Goal: Transaction & Acquisition: Obtain resource

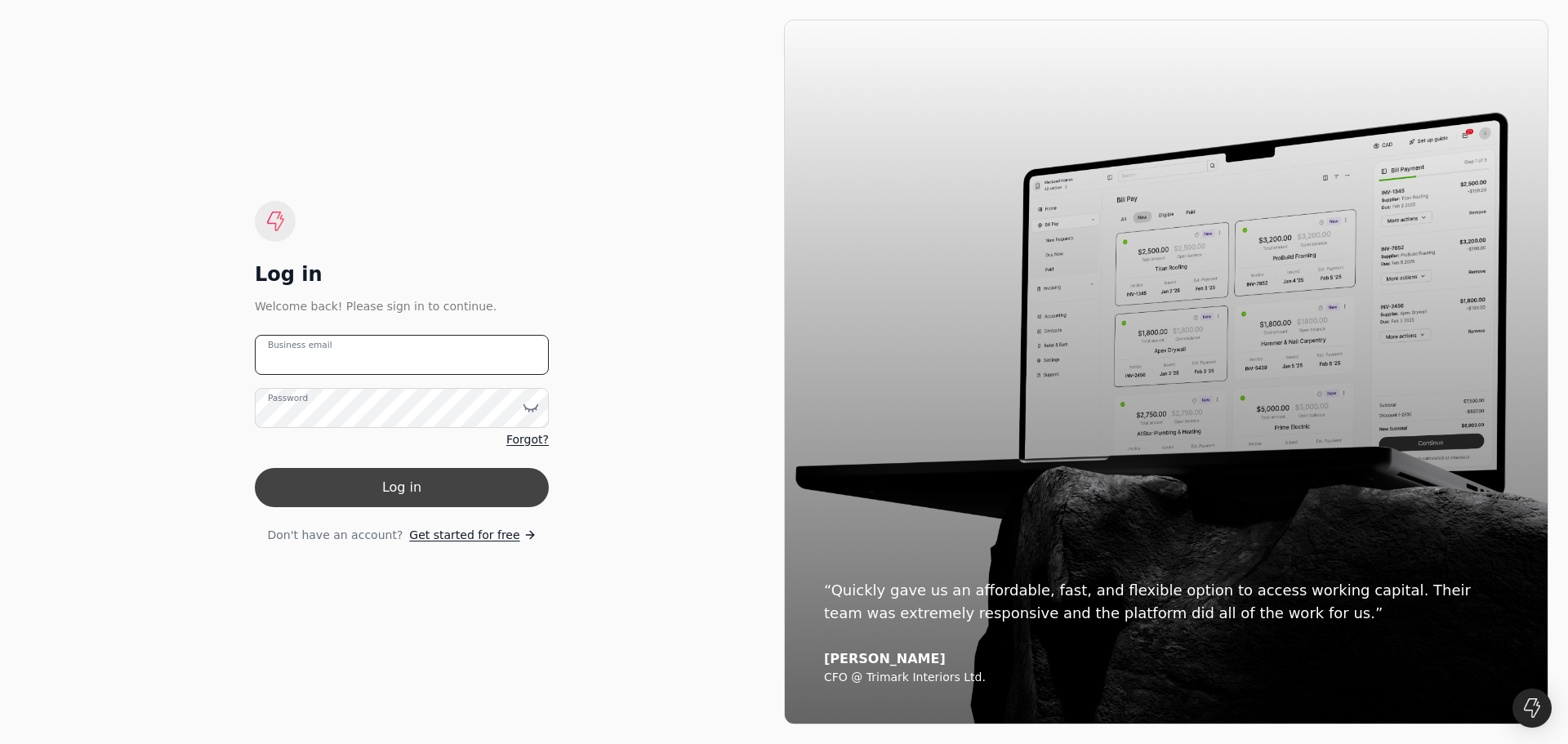
type email "[EMAIL_ADDRESS][DOMAIN_NAME]"
click at [345, 469] on button "Log in" at bounding box center [402, 486] width 294 height 39
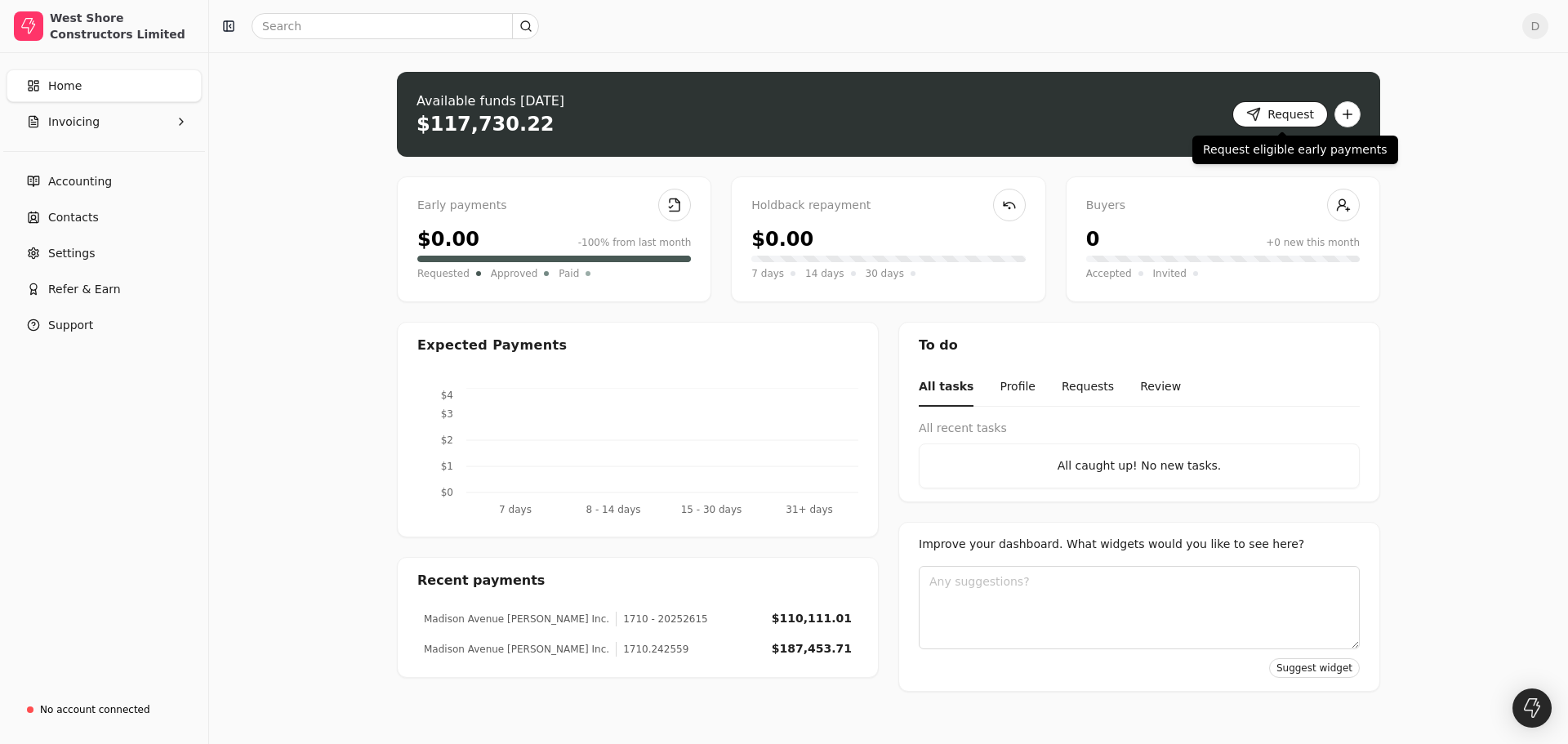
click at [1252, 124] on button "Request" at bounding box center [1280, 114] width 96 height 26
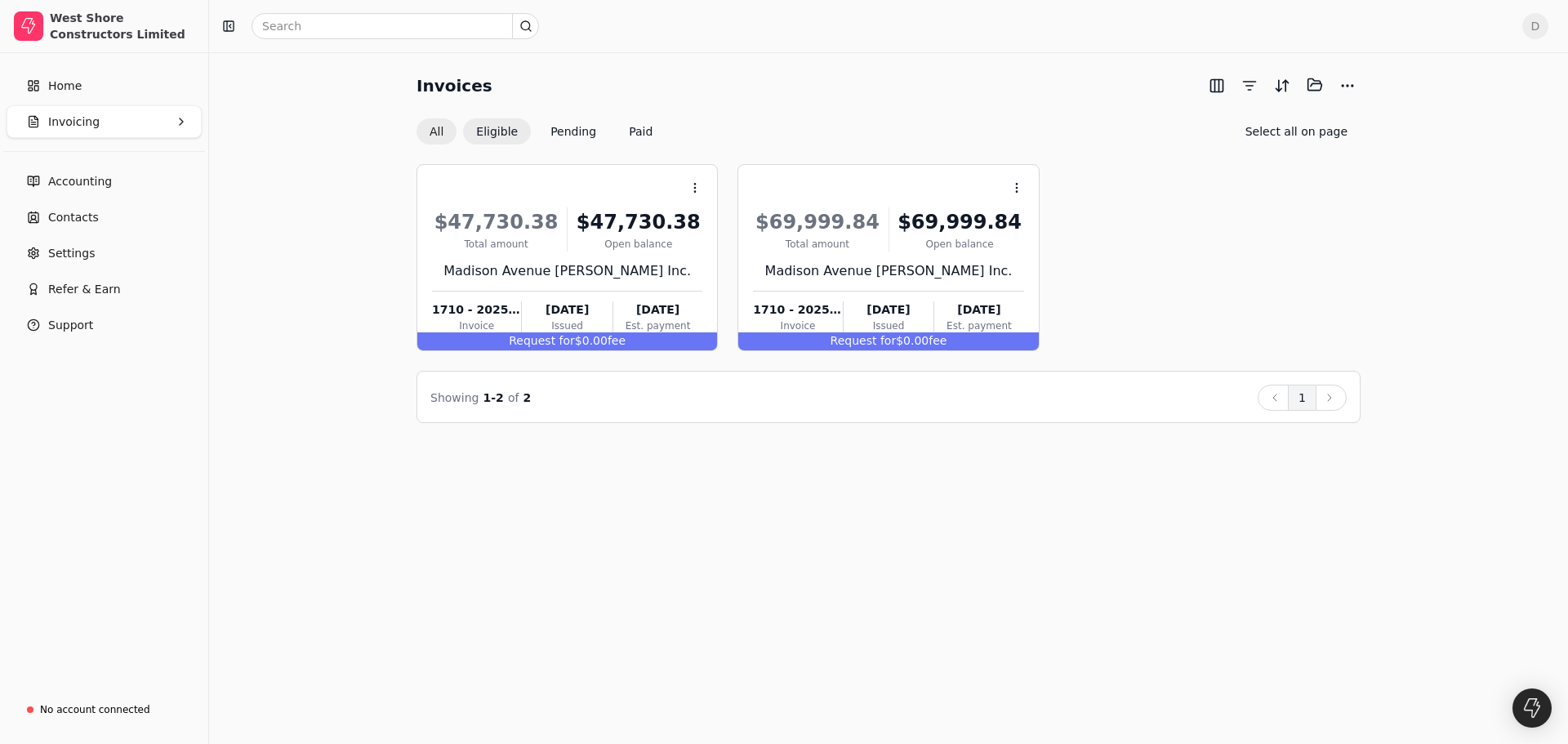
click at [425, 125] on button "All" at bounding box center [437, 131] width 40 height 26
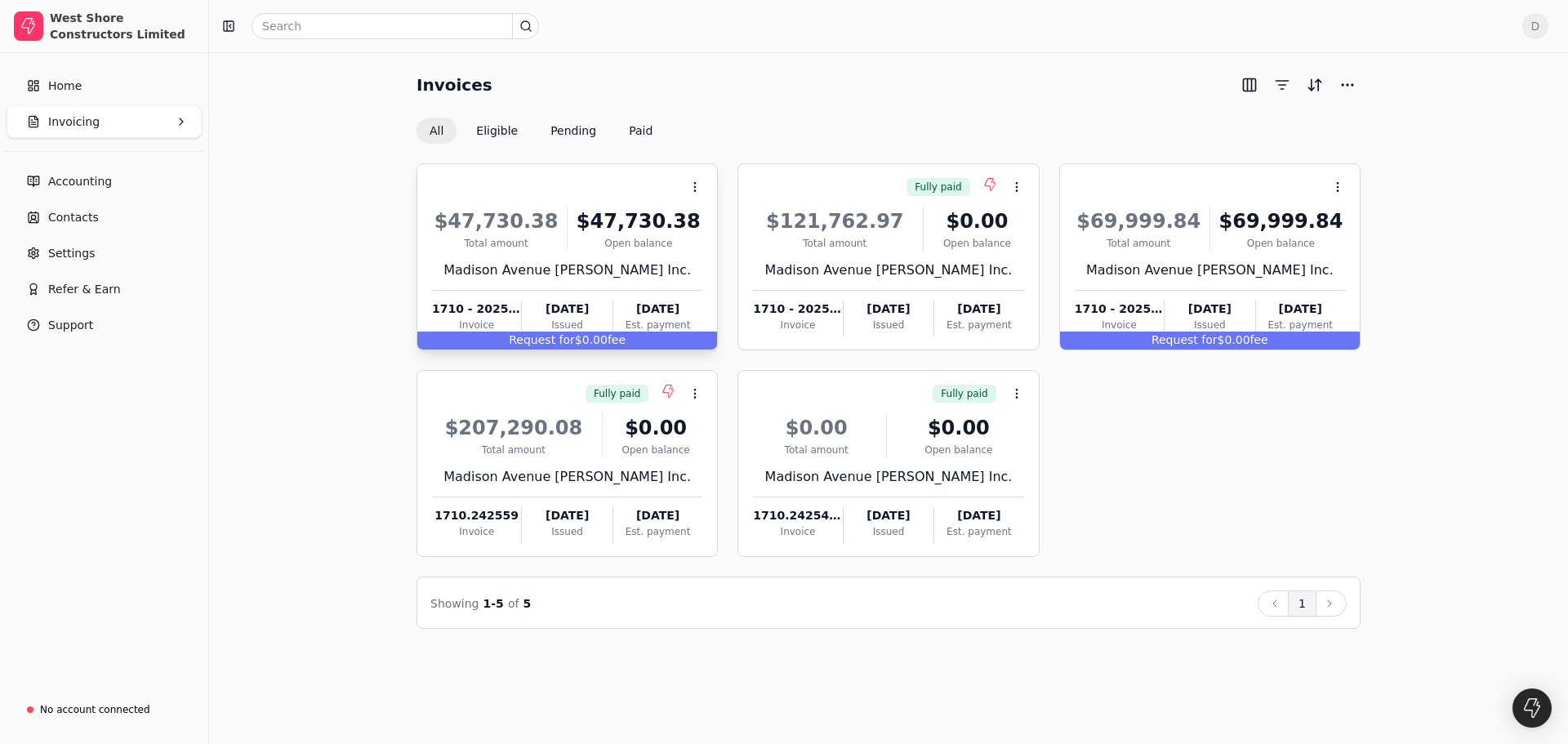
click at [569, 227] on div "$47,730.38 Total amount $47,730.38 Open balance" at bounding box center [567, 228] width 271 height 44
click at [708, 230] on span "Open" at bounding box center [720, 227] width 30 height 17
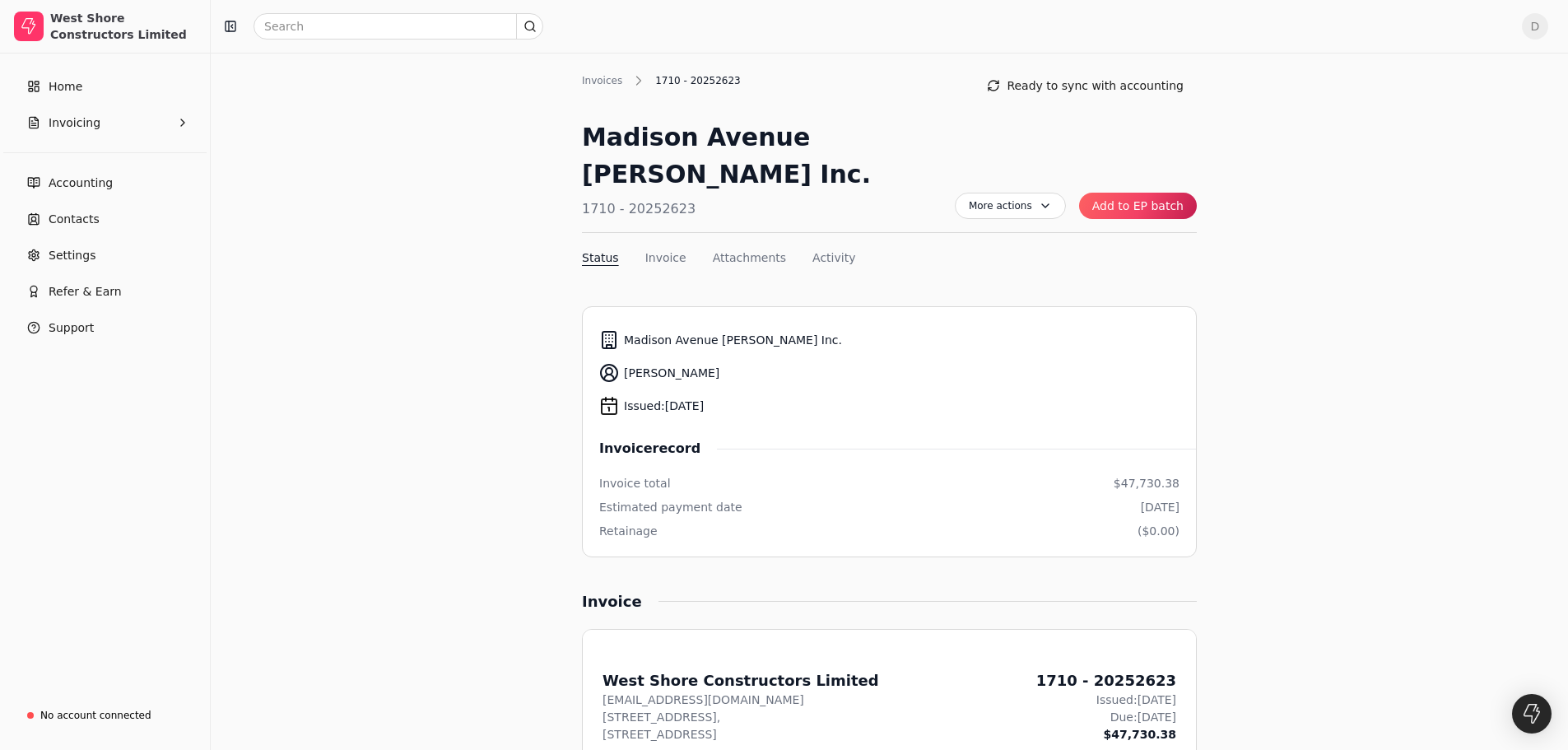
click at [1146, 193] on button "Add to EP batch" at bounding box center [1138, 206] width 118 height 26
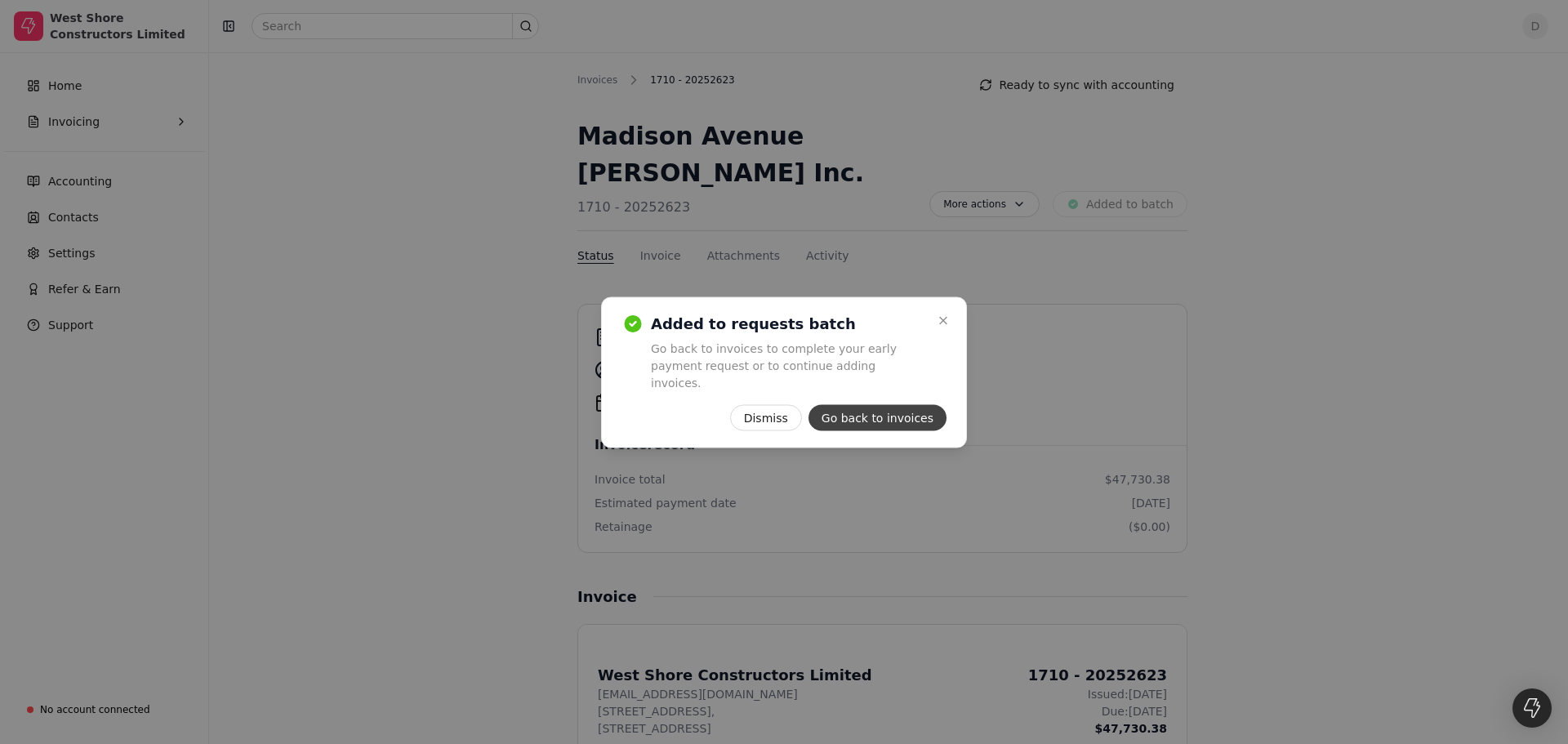
click at [854, 404] on button "Go back to invoices" at bounding box center [877, 417] width 138 height 26
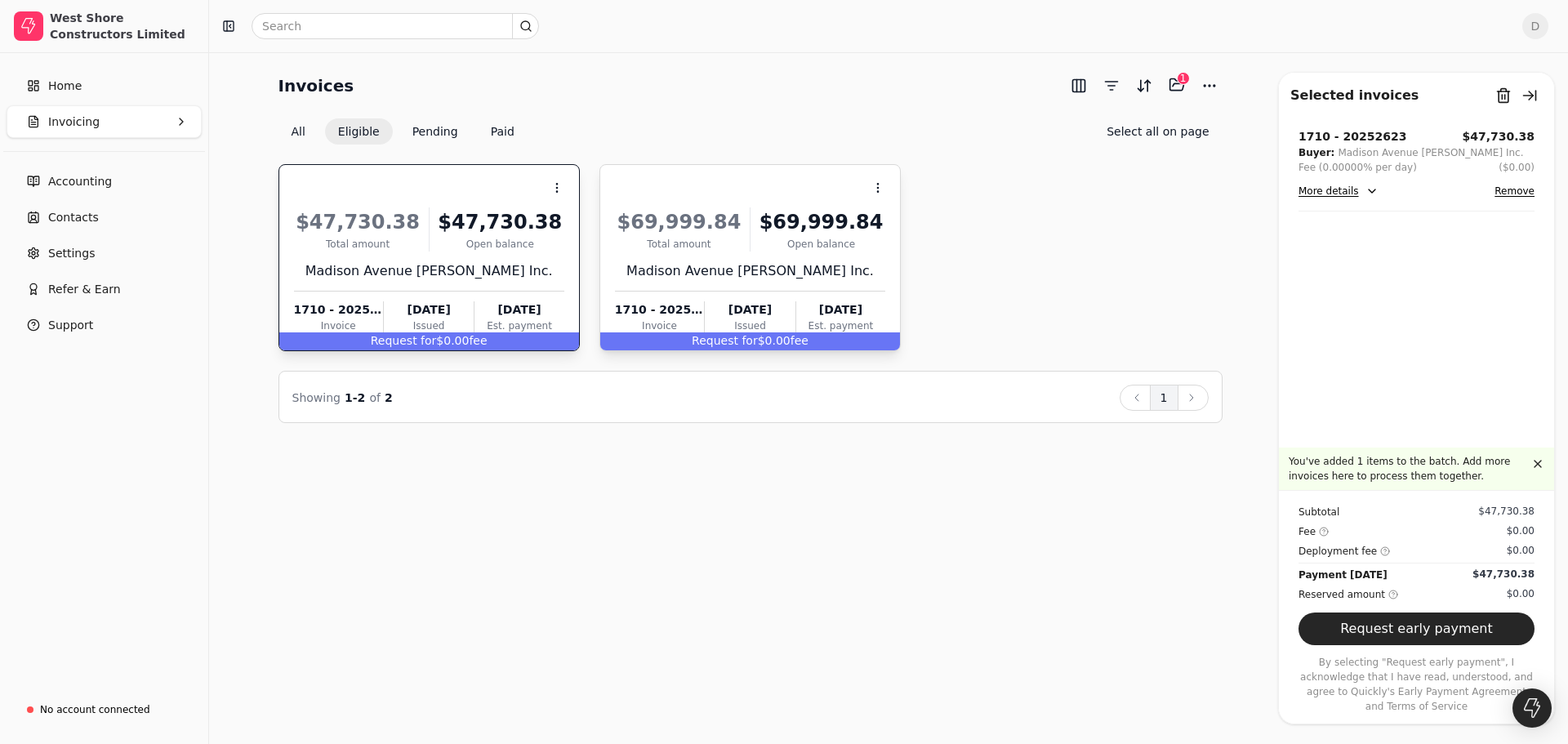
click at [739, 208] on div "$69,999.84" at bounding box center [679, 222] width 128 height 29
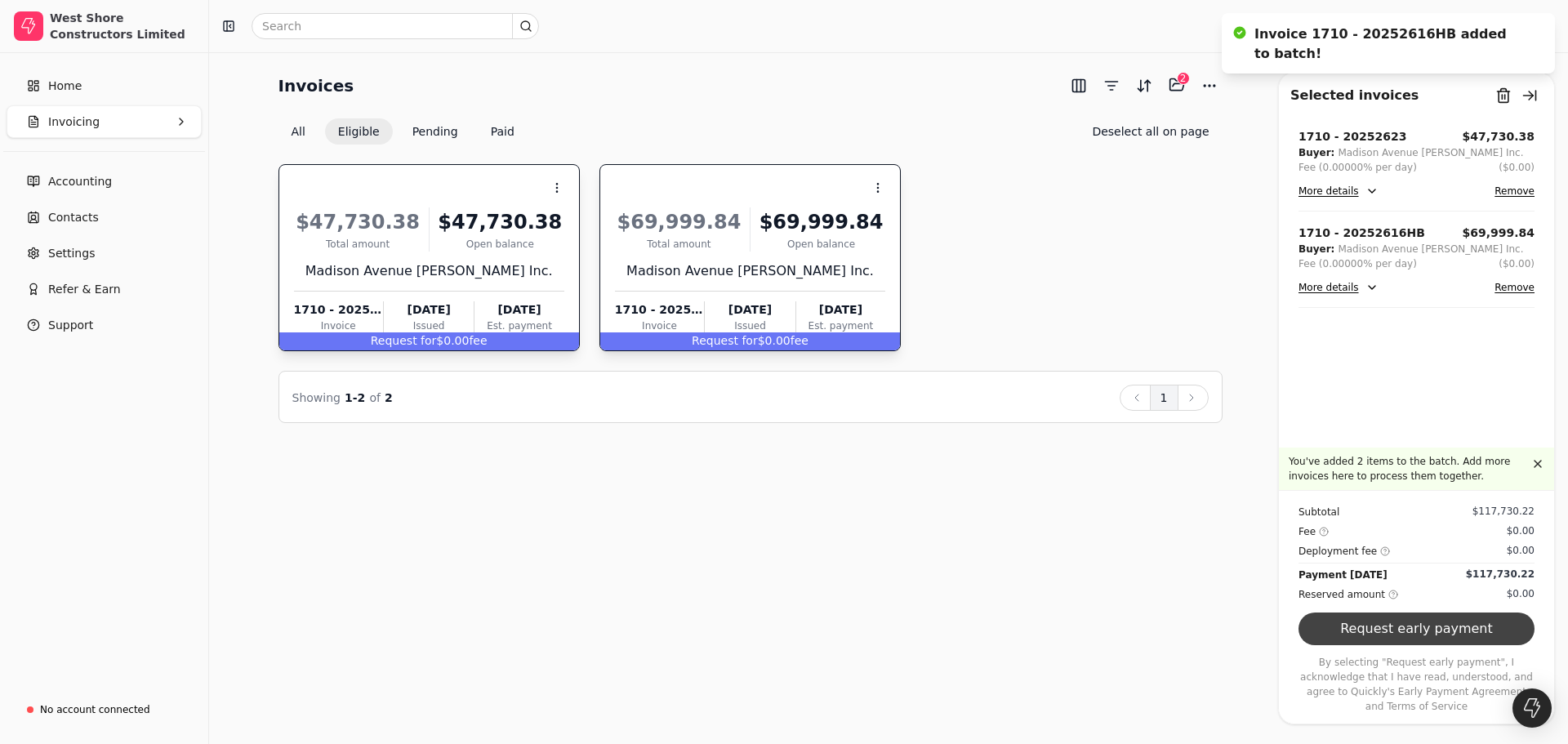
click at [1467, 645] on button "Request early payment" at bounding box center [1416, 629] width 236 height 33
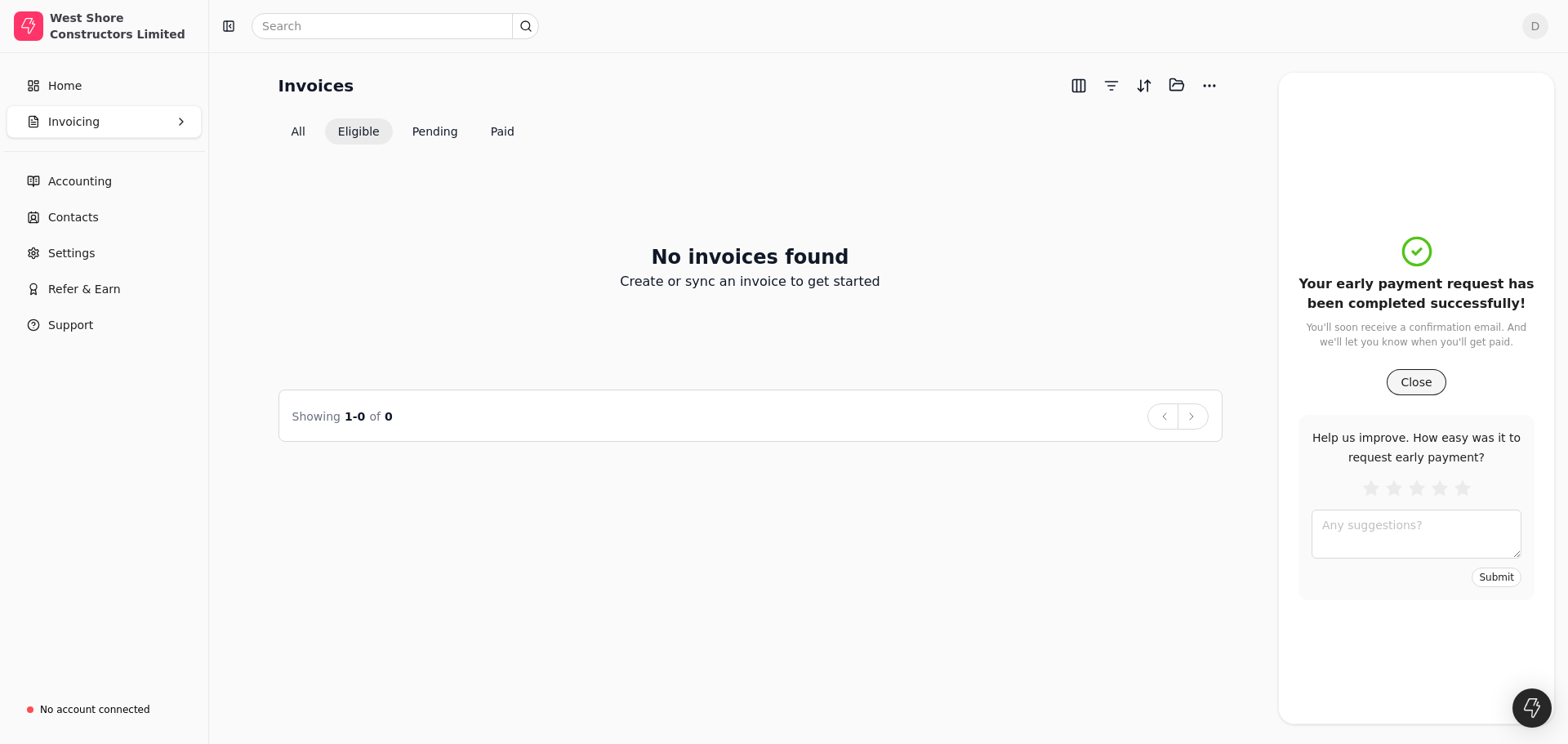
click at [1413, 371] on button "Close" at bounding box center [1416, 382] width 59 height 26
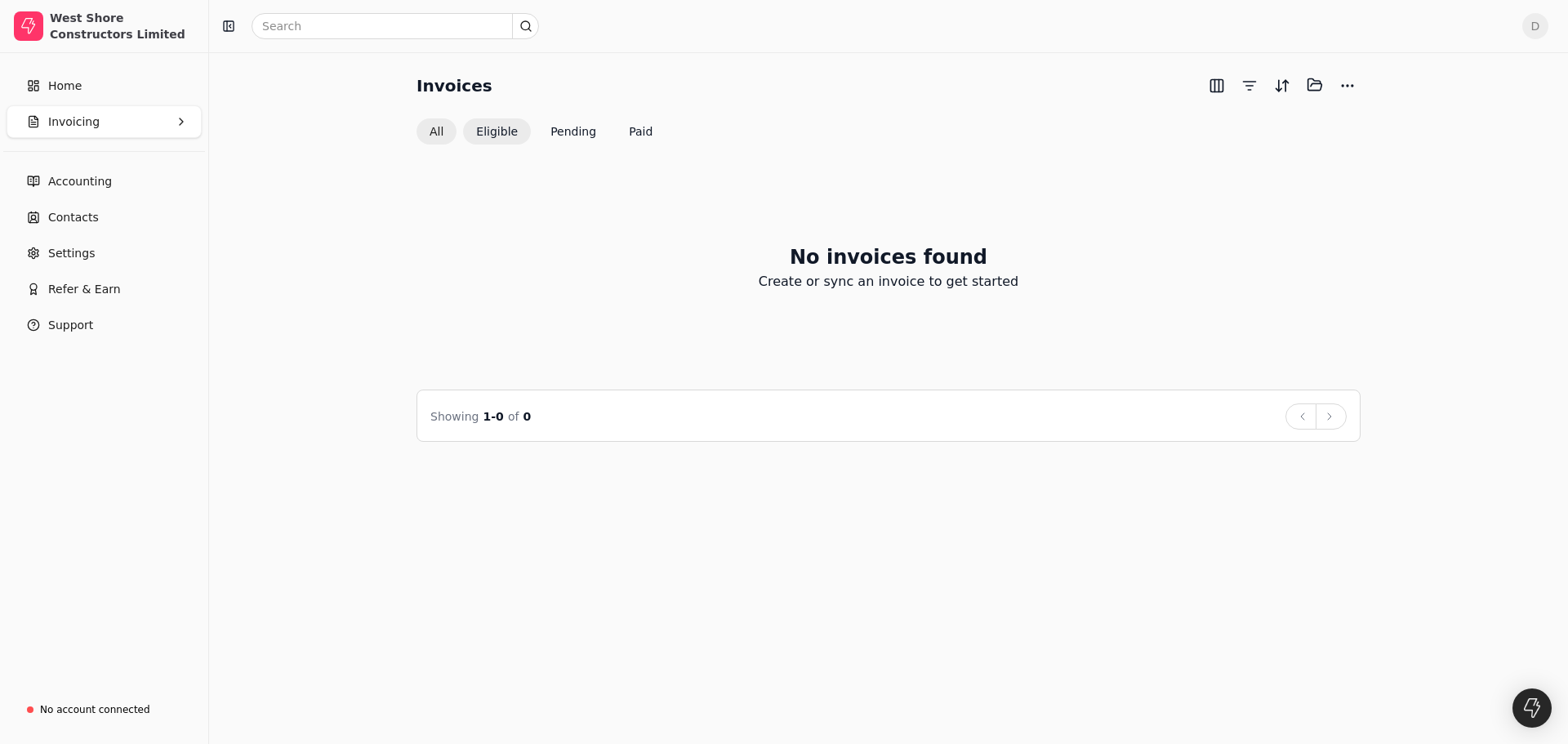
click at [430, 129] on button "All" at bounding box center [437, 131] width 40 height 26
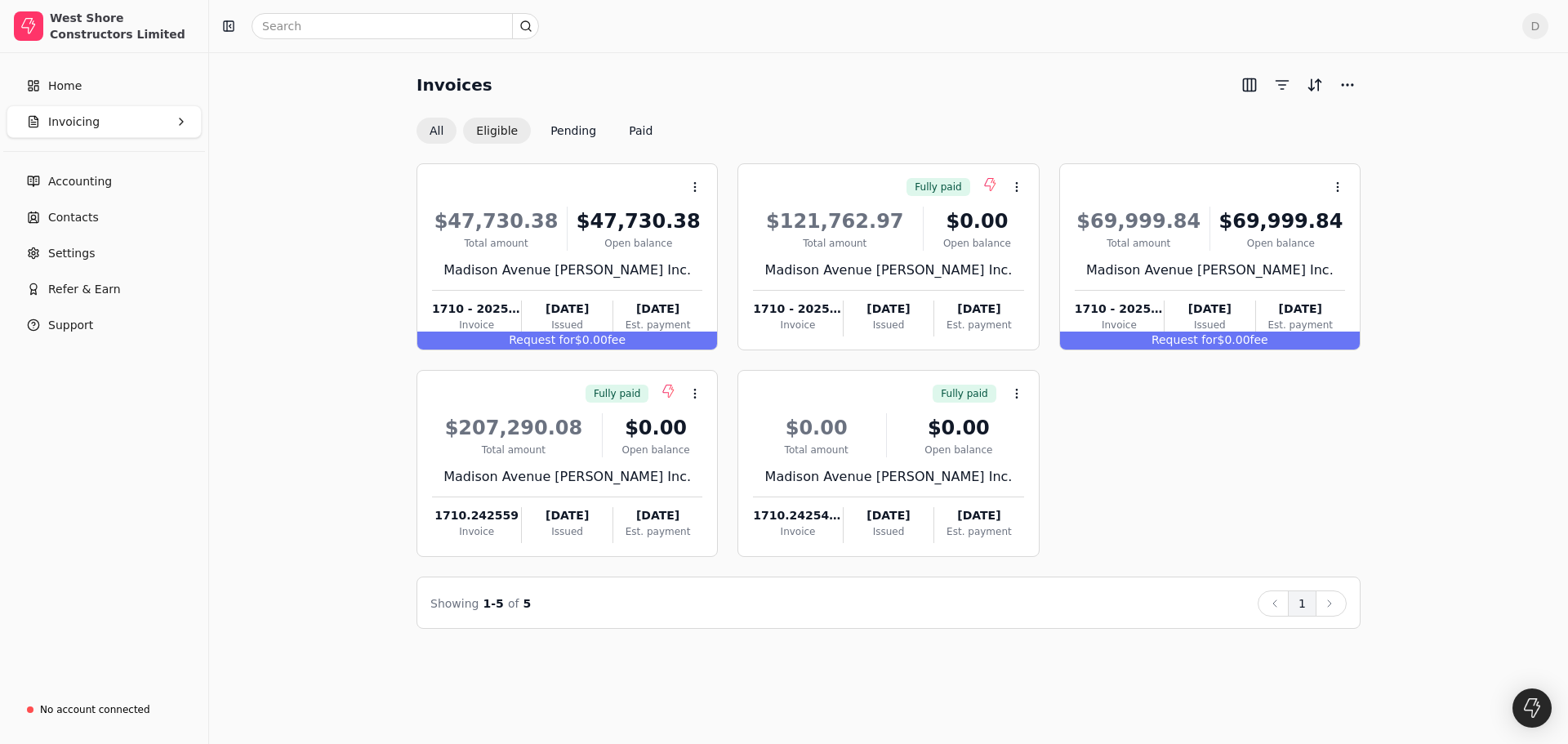
click at [519, 128] on button "Eligible" at bounding box center [497, 130] width 67 height 26
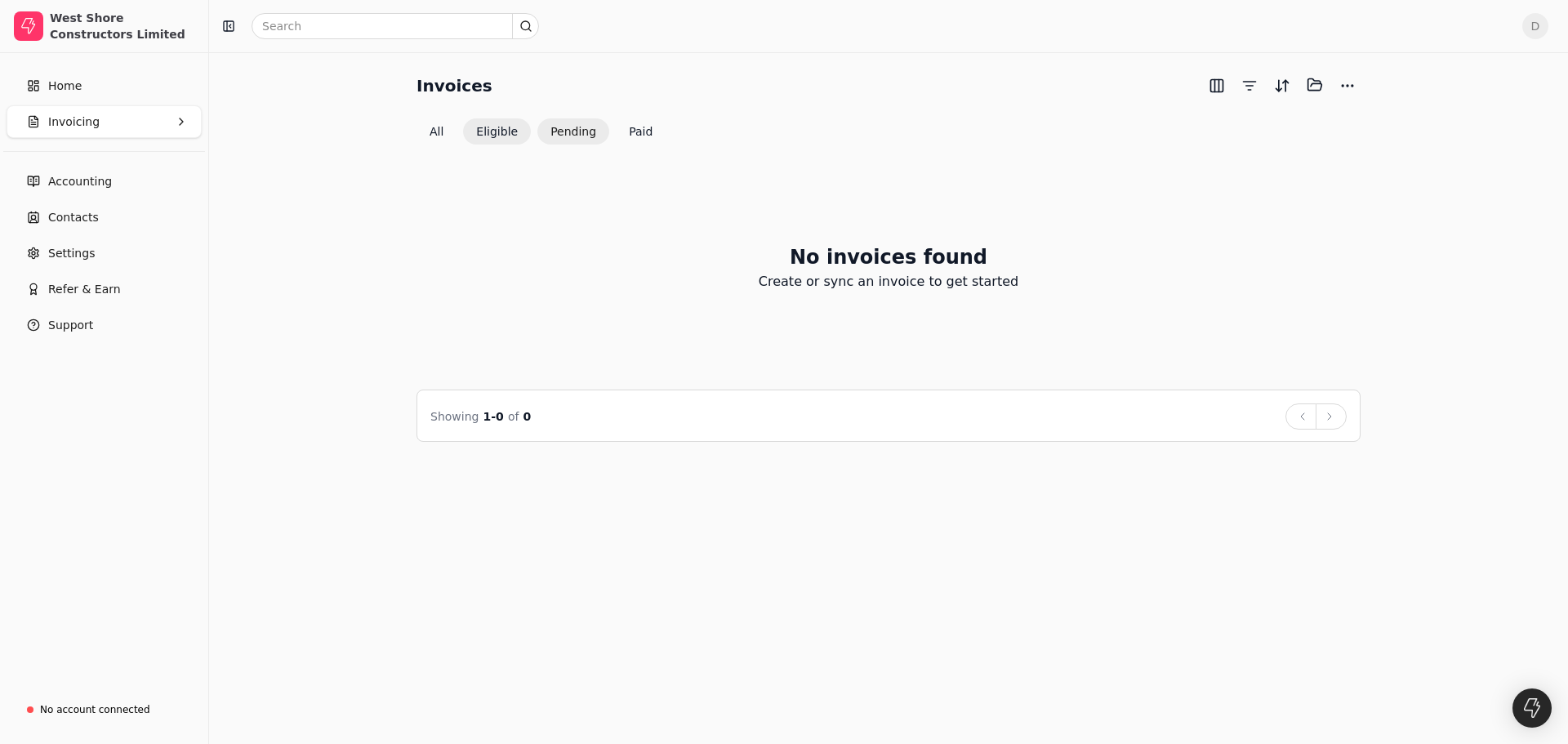
click at [562, 128] on button "Pending" at bounding box center [573, 131] width 72 height 26
